Goal: Submit feedback/report problem

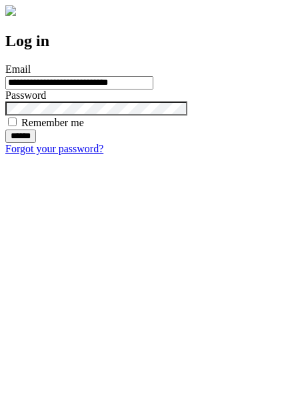
type input "**********"
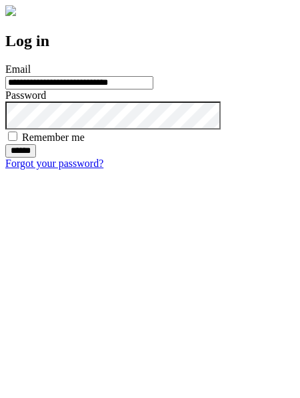
click at [36, 158] on input "******" at bounding box center [20, 150] width 31 height 13
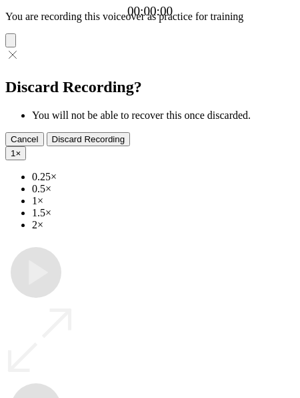
type input "**********"
